Goal: Use online tool/utility

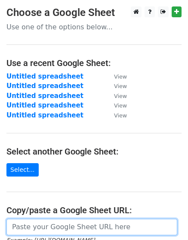
click at [77, 232] on input "url" at bounding box center [91, 227] width 171 height 16
paste input "[URL][DOMAIN_NAME]"
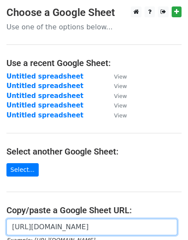
scroll to position [142, 0]
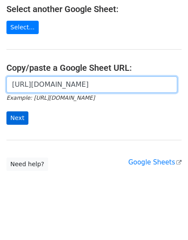
type input "[URL][DOMAIN_NAME]"
click at [6, 111] on input "Next" at bounding box center [17, 117] width 22 height 13
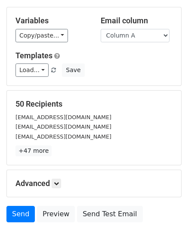
scroll to position [95, 0]
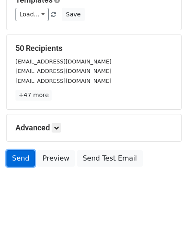
click at [21, 156] on link "Send" at bounding box center [20, 158] width 28 height 16
